Goal: Transaction & Acquisition: Book appointment/travel/reservation

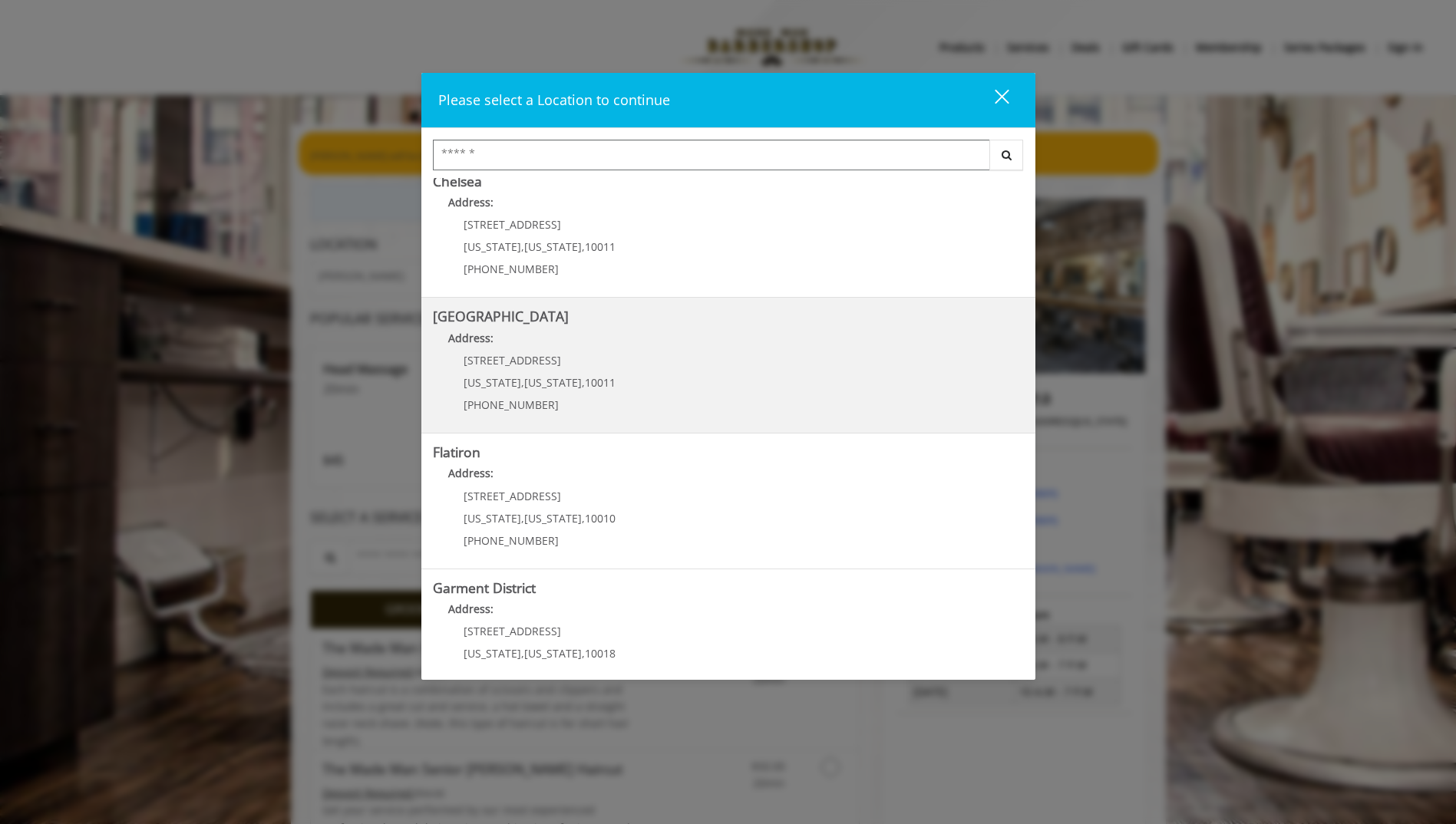
scroll to position [184, 0]
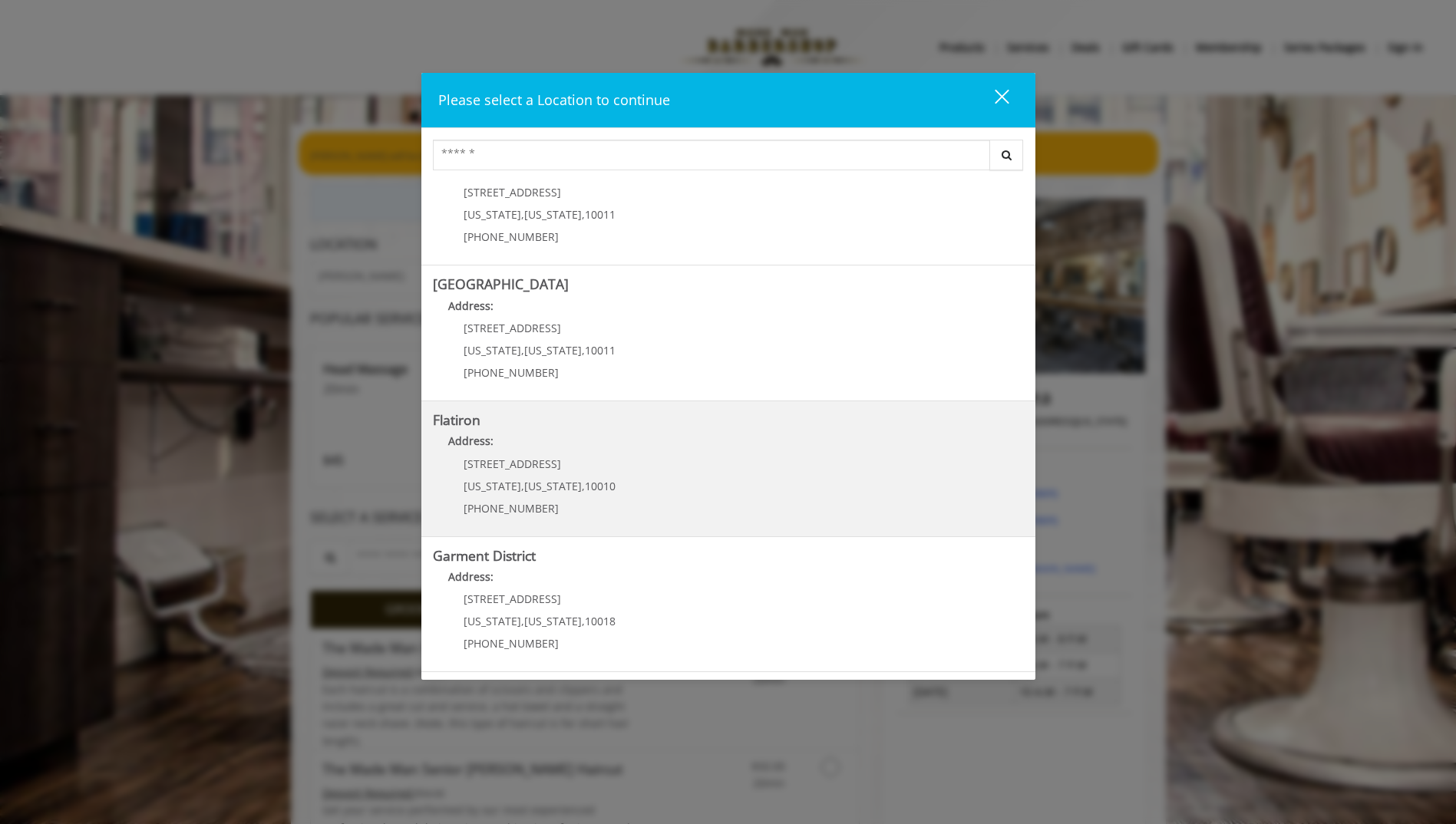
click at [492, 477] on div "10 E 23rd St New York , New York , 10010 (917) 475-1765" at bounding box center [529, 492] width 191 height 67
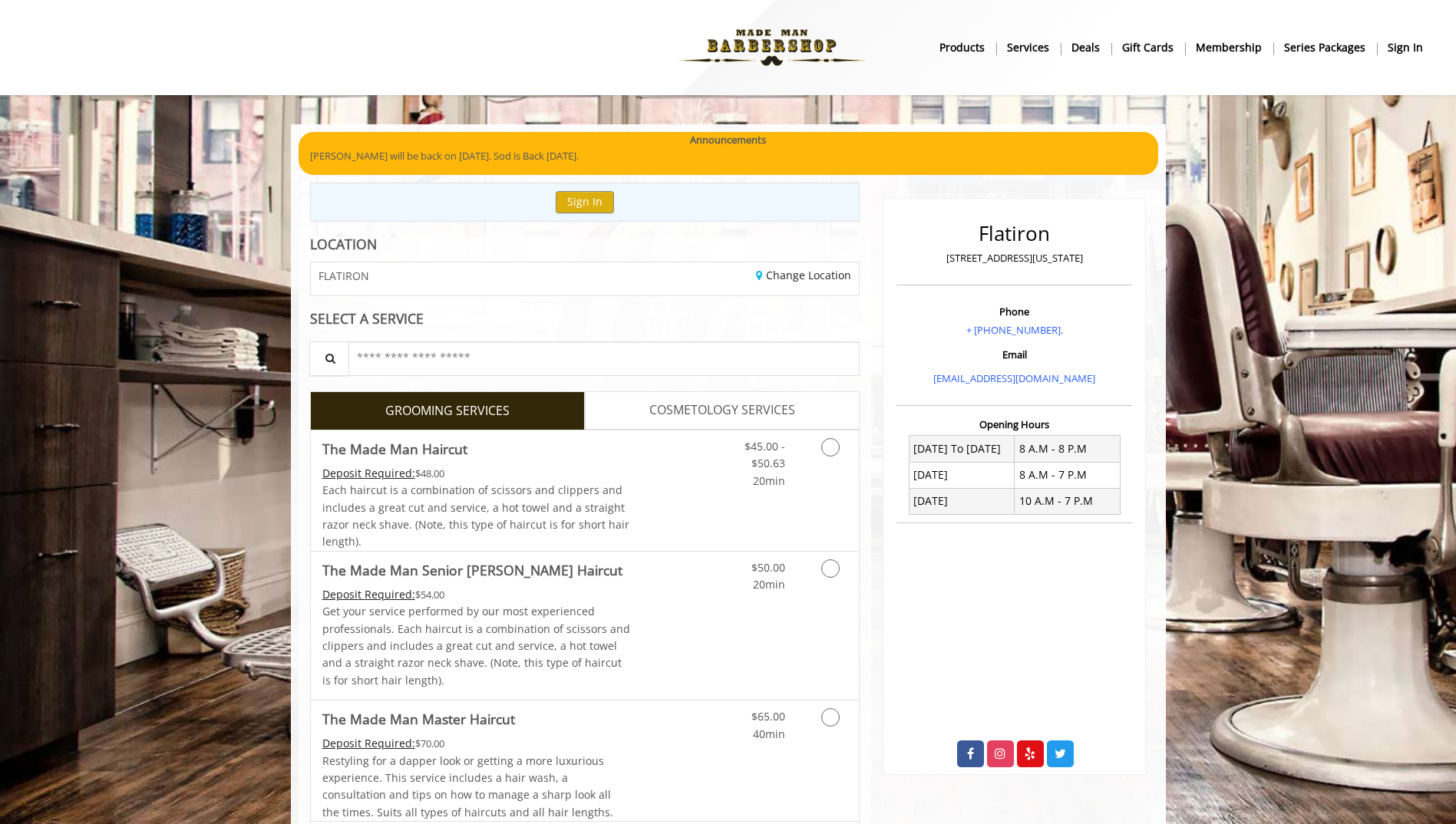
scroll to position [77, 0]
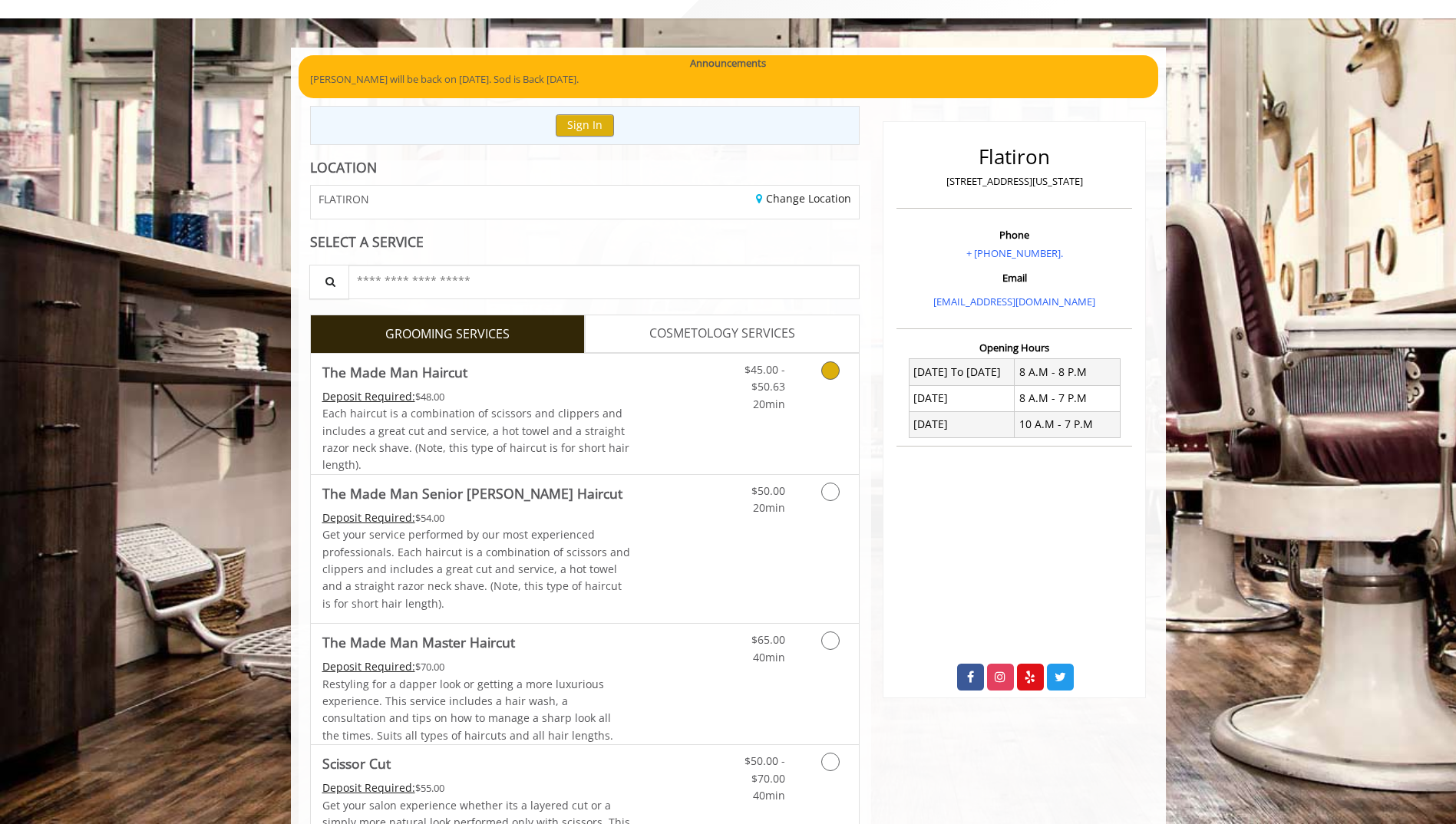
click at [836, 378] on link "Grooming services" at bounding box center [828, 383] width 39 height 59
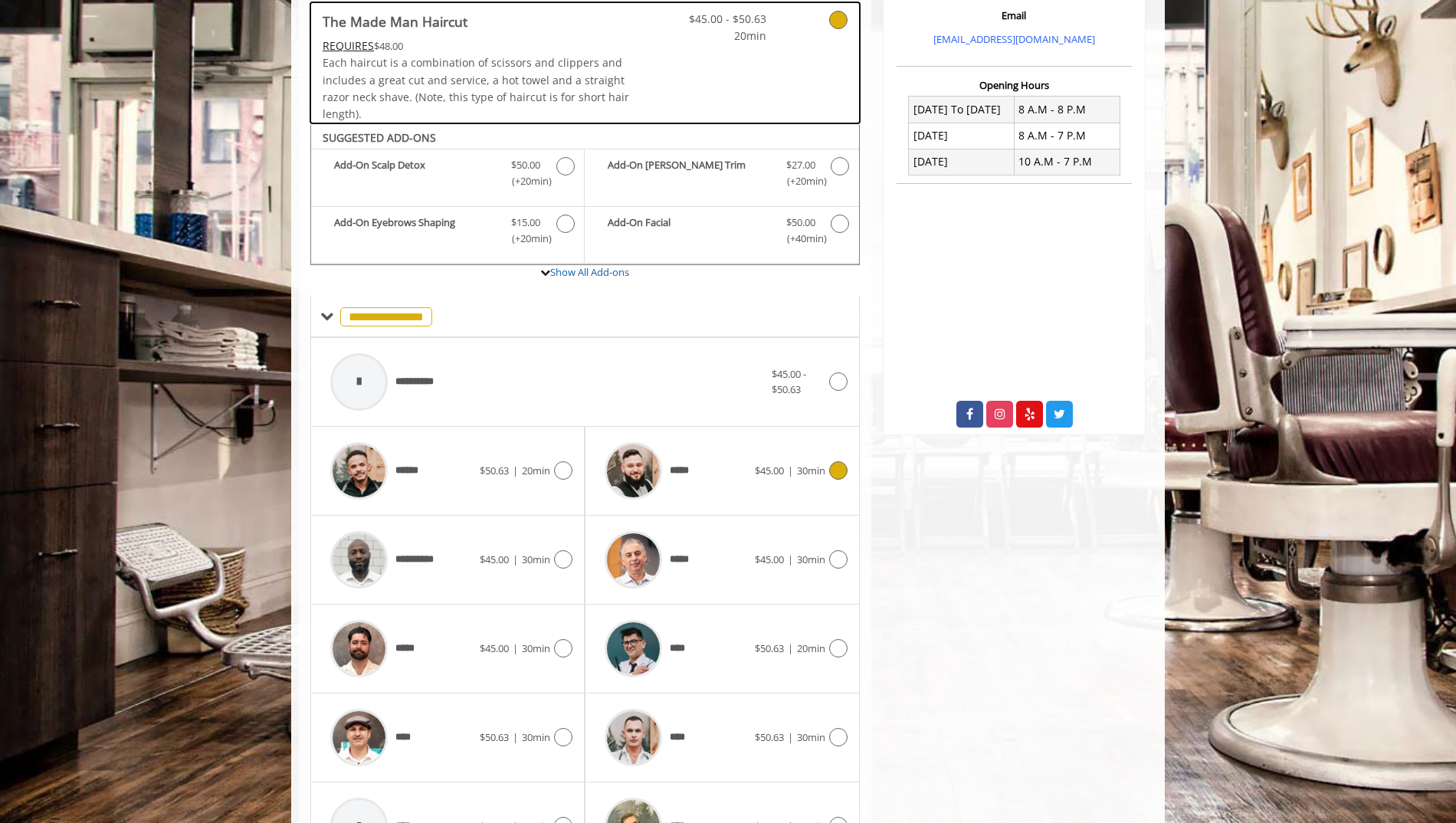
scroll to position [441, 0]
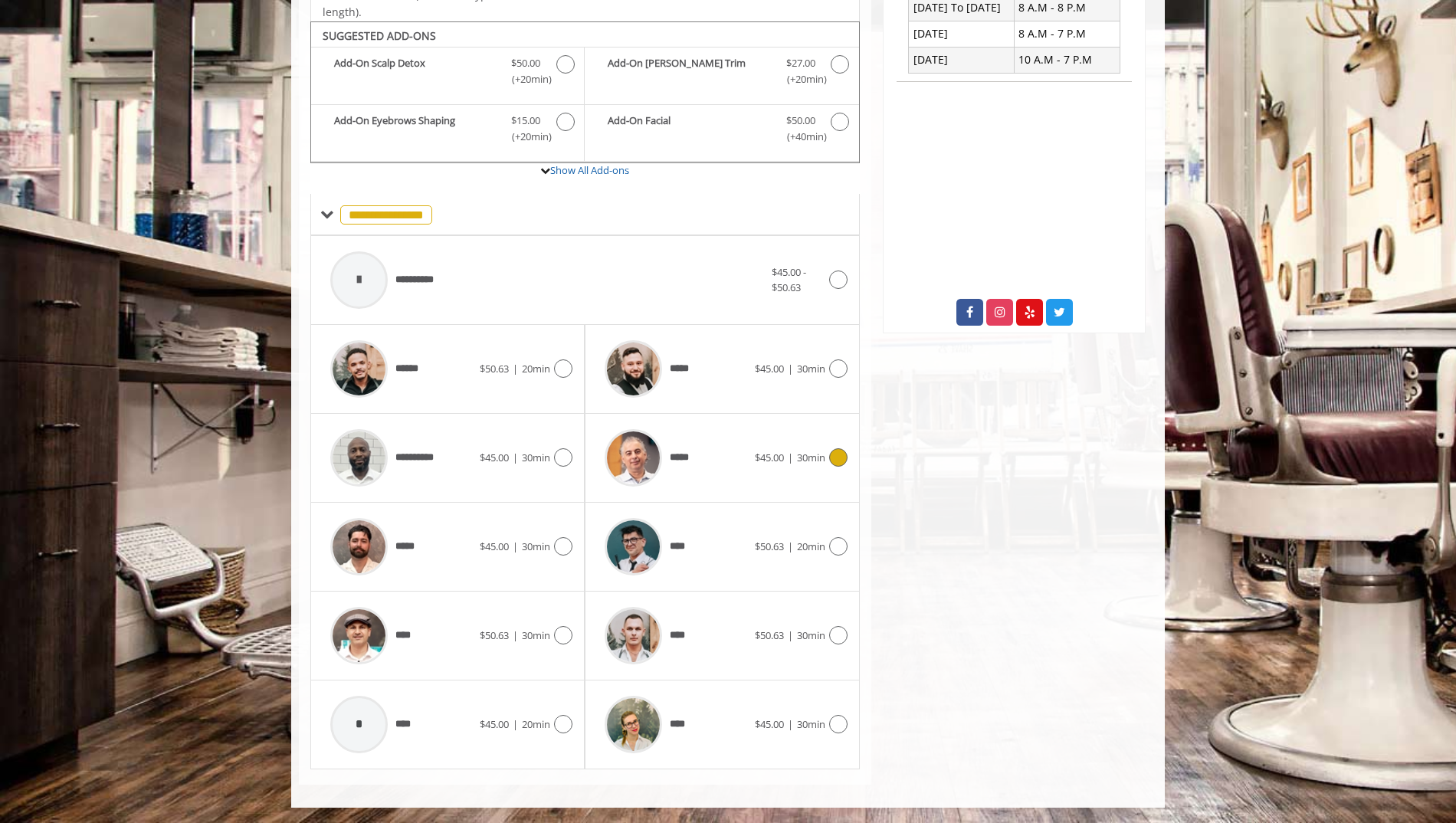
click at [750, 460] on div "*****" at bounding box center [675, 457] width 157 height 73
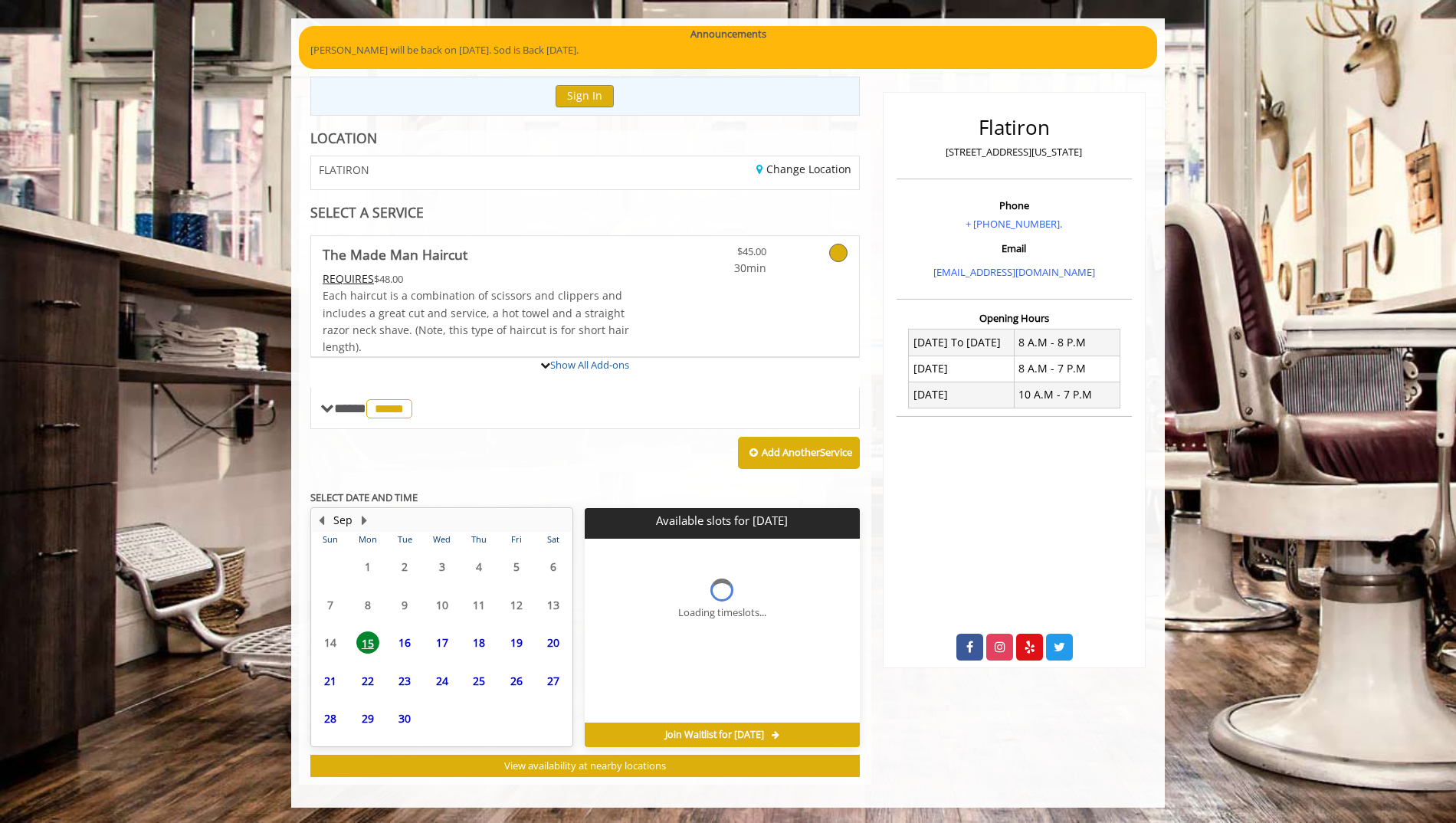
scroll to position [270, 0]
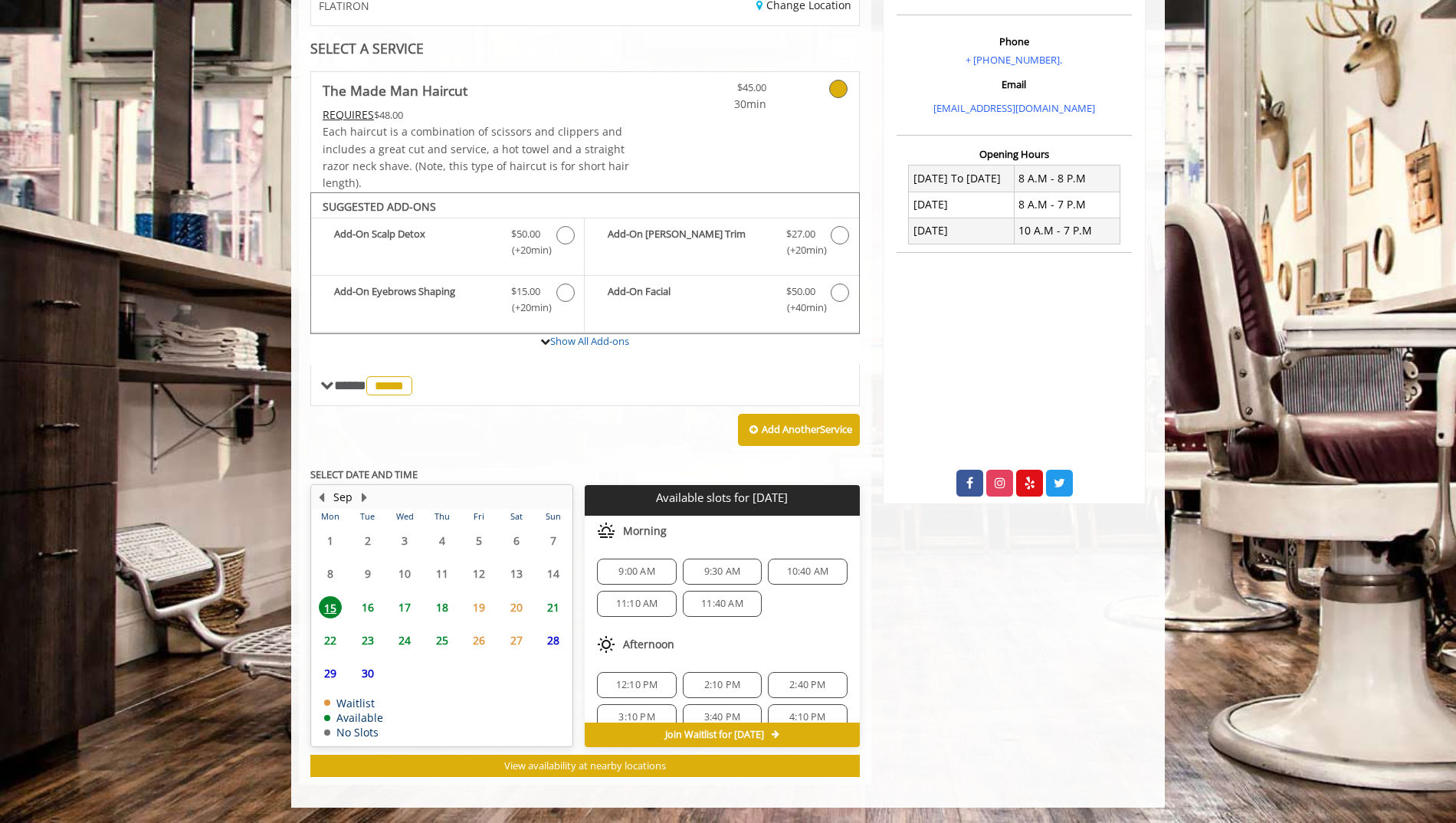
click at [333, 607] on span "15" at bounding box center [331, 608] width 23 height 22
click at [357, 538] on table "Mon Tue Wed Thu Fri Sat Sun 1 2 3 4 5 6 7 8 9 10 11 12 13 14 15 16 17 18 19 20 …" at bounding box center [441, 627] width 260 height 237
click at [613, 573] on span "9:00 AM" at bounding box center [635, 572] width 65 height 13
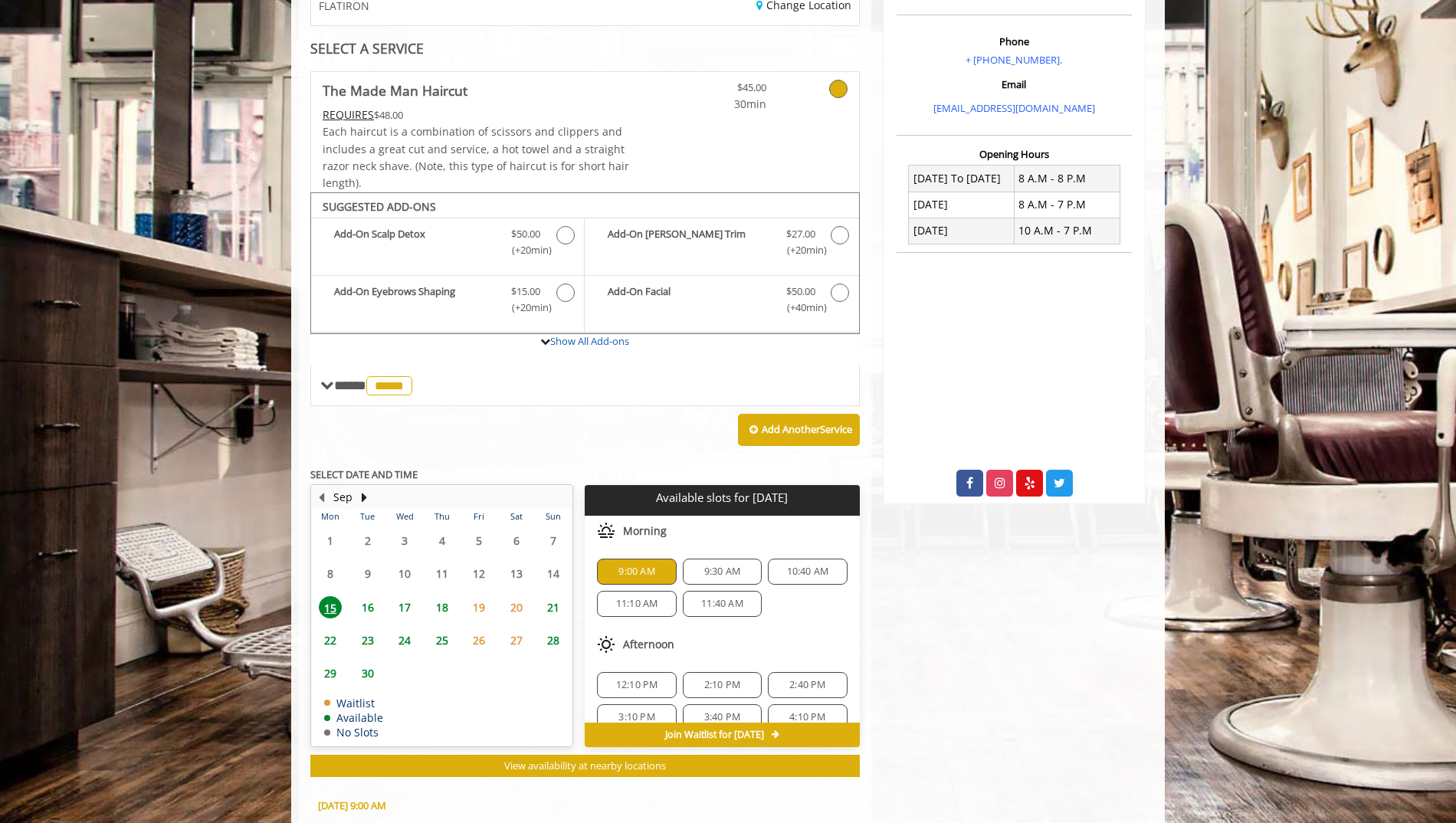
scroll to position [546, 0]
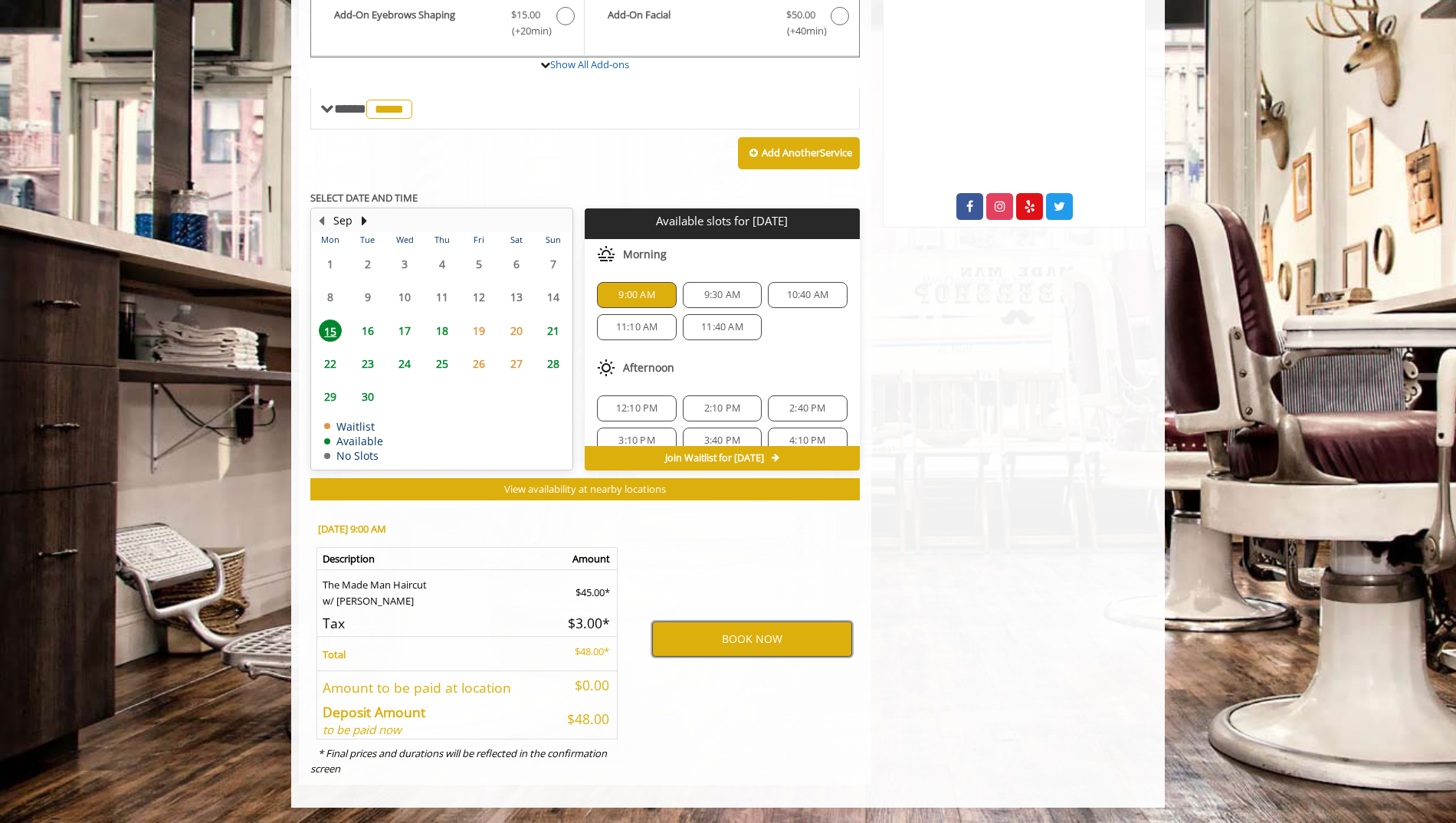
click at [722, 636] on button "BOOK NOW" at bounding box center [752, 640] width 200 height 35
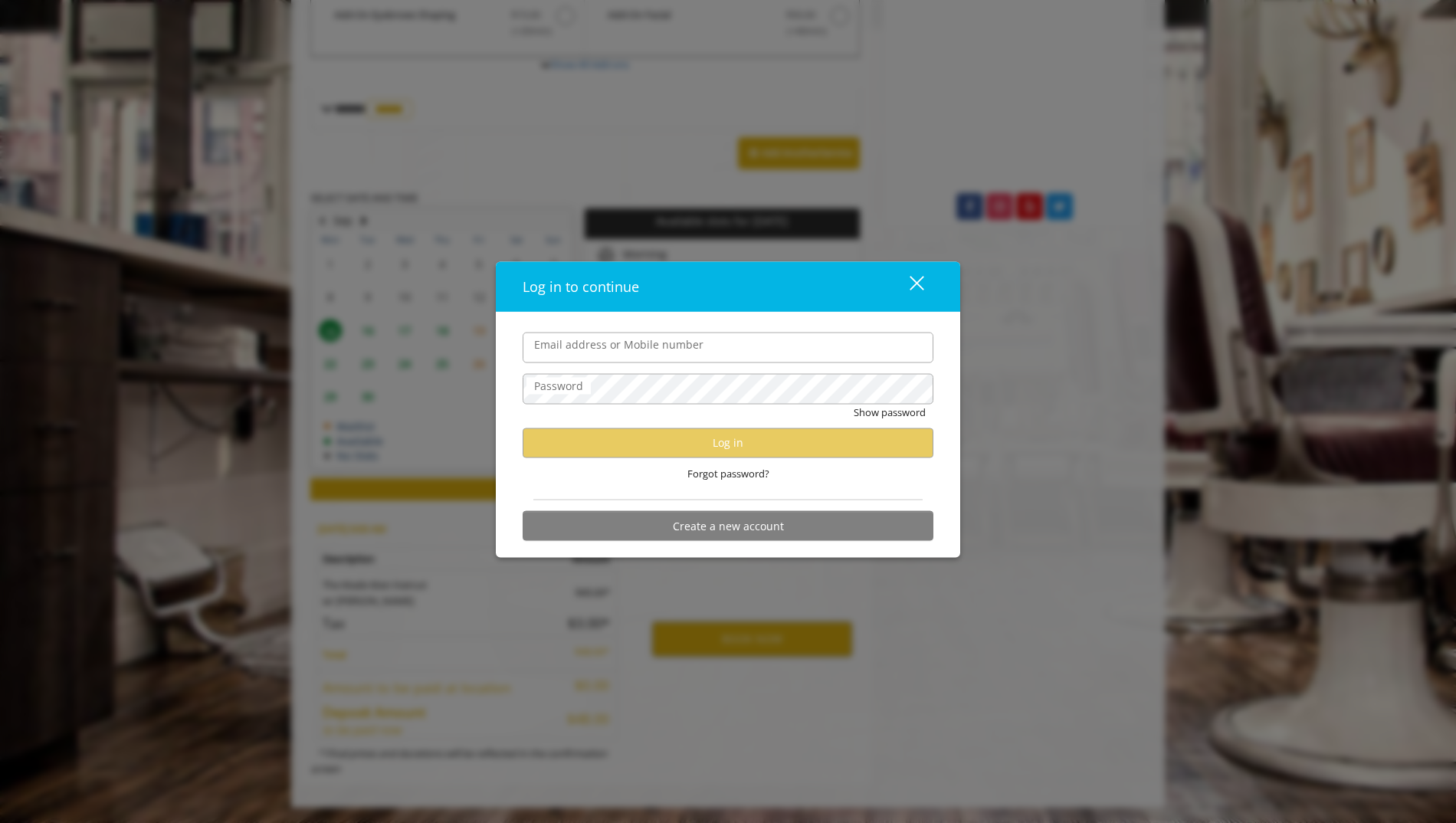
click at [924, 292] on button "close" at bounding box center [907, 286] width 52 height 31
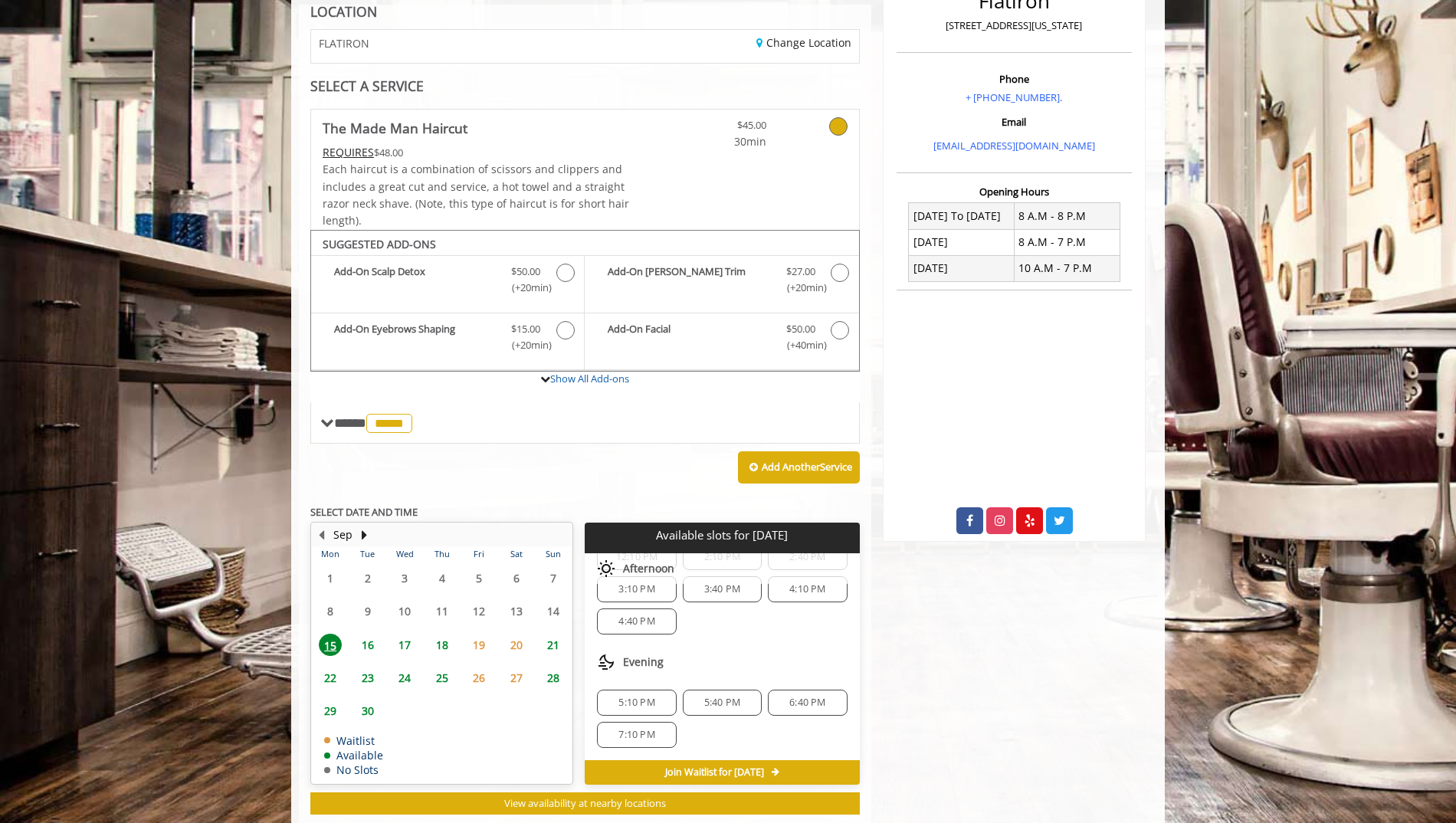
scroll to position [0, 0]
